Goal: Navigation & Orientation: Find specific page/section

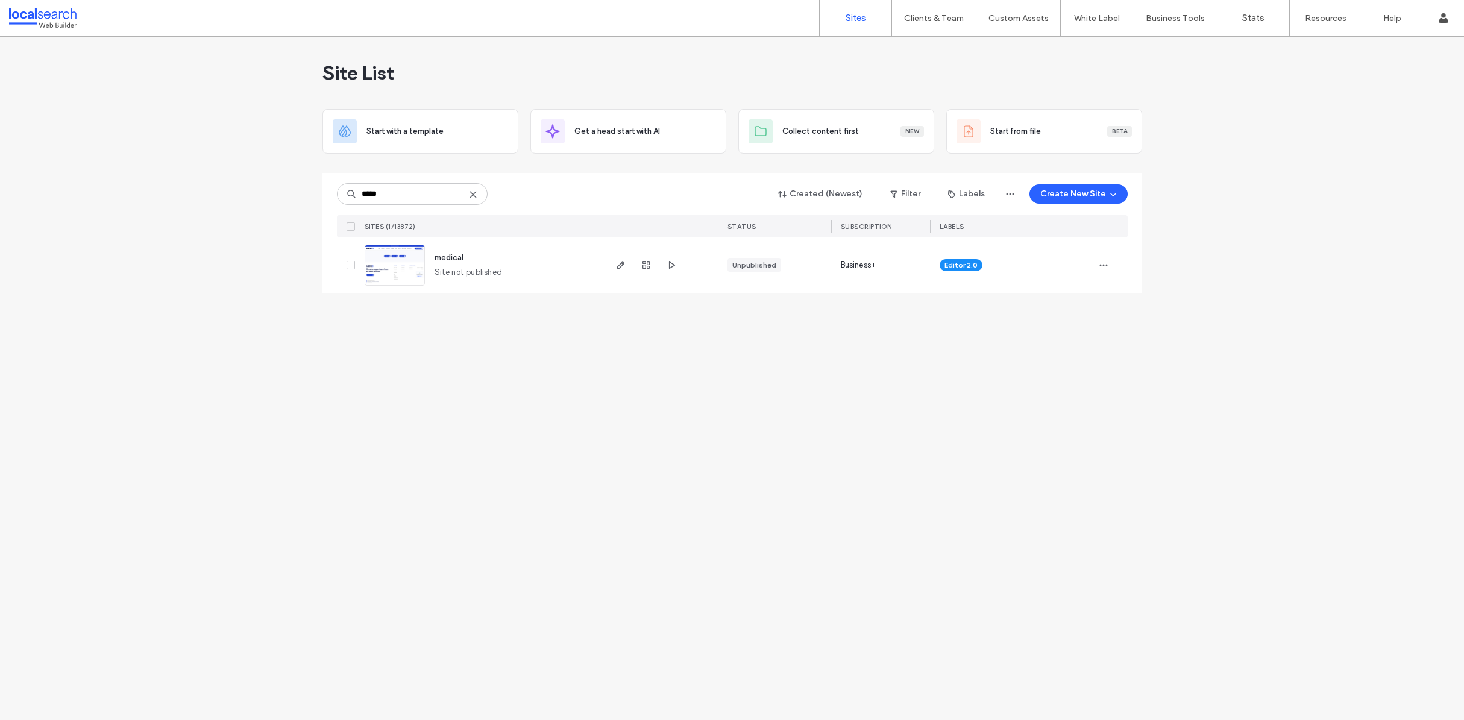
click at [473, 195] on use at bounding box center [472, 194] width 5 height 5
click at [461, 73] on div "Site List" at bounding box center [733, 73] width 820 height 72
